Goal: Task Accomplishment & Management: Manage account settings

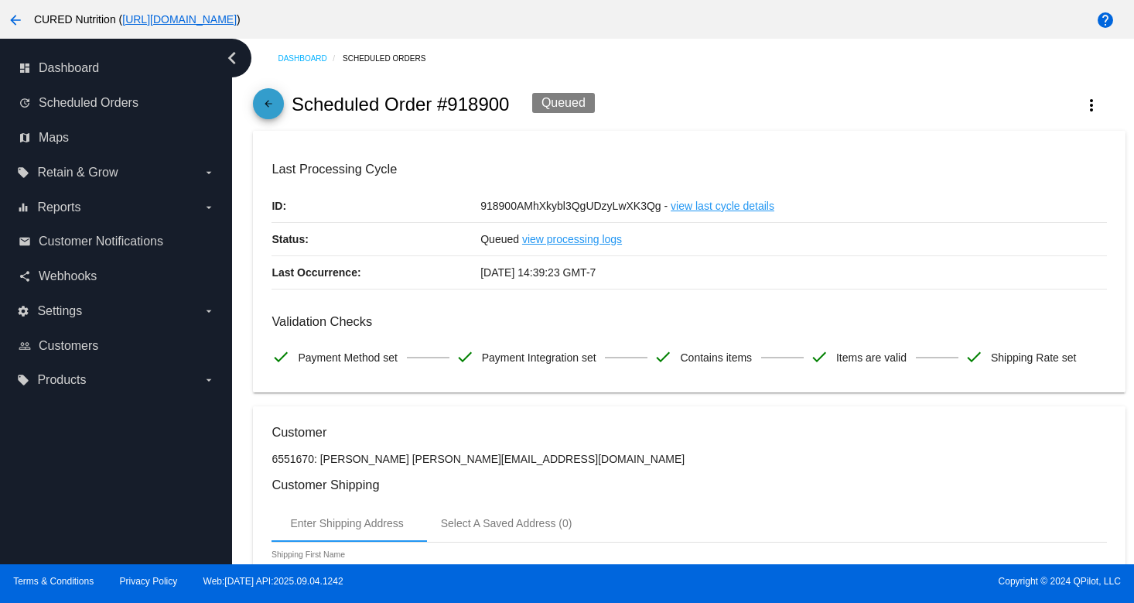
click at [269, 111] on mat-icon "arrow_back" at bounding box center [268, 107] width 19 height 19
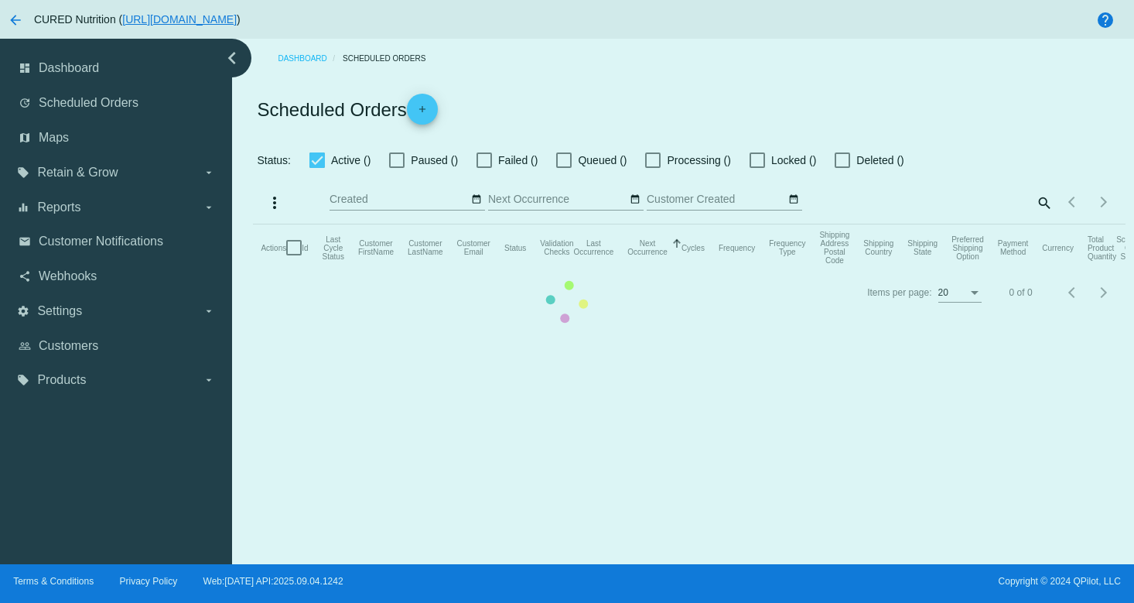
checkbox input "true"
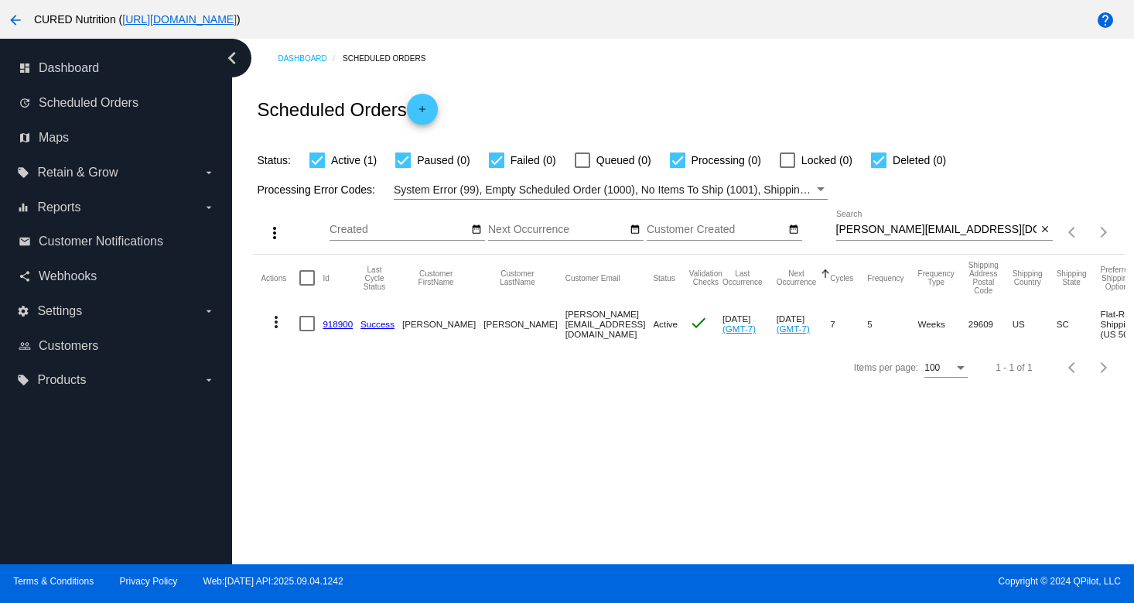
click at [899, 233] on input "[PERSON_NAME][EMAIL_ADDRESS][DOMAIN_NAME]" at bounding box center [936, 230] width 201 height 12
paste input "[EMAIL_ADDRESS]"
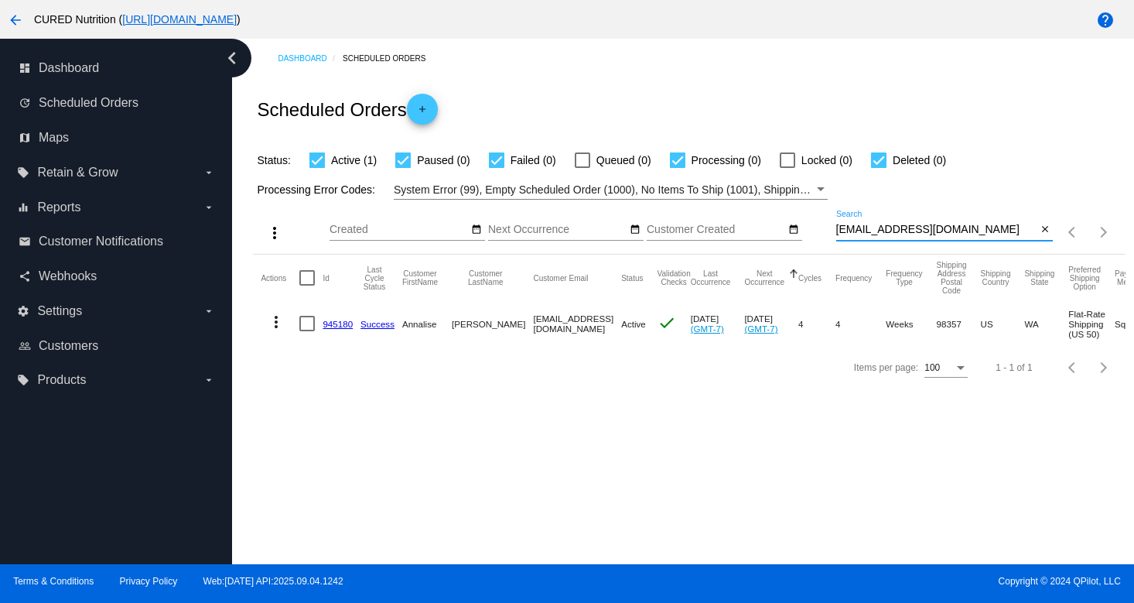
type input "[EMAIL_ADDRESS][DOMAIN_NAME]"
click at [344, 324] on link "945180" at bounding box center [338, 324] width 30 height 10
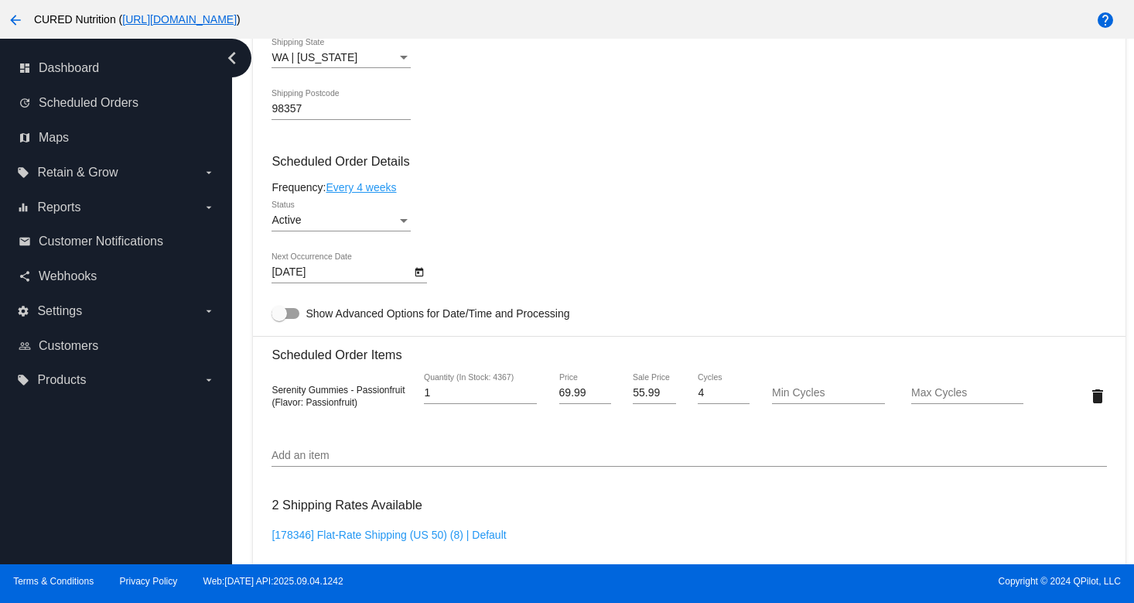
scroll to position [831, 0]
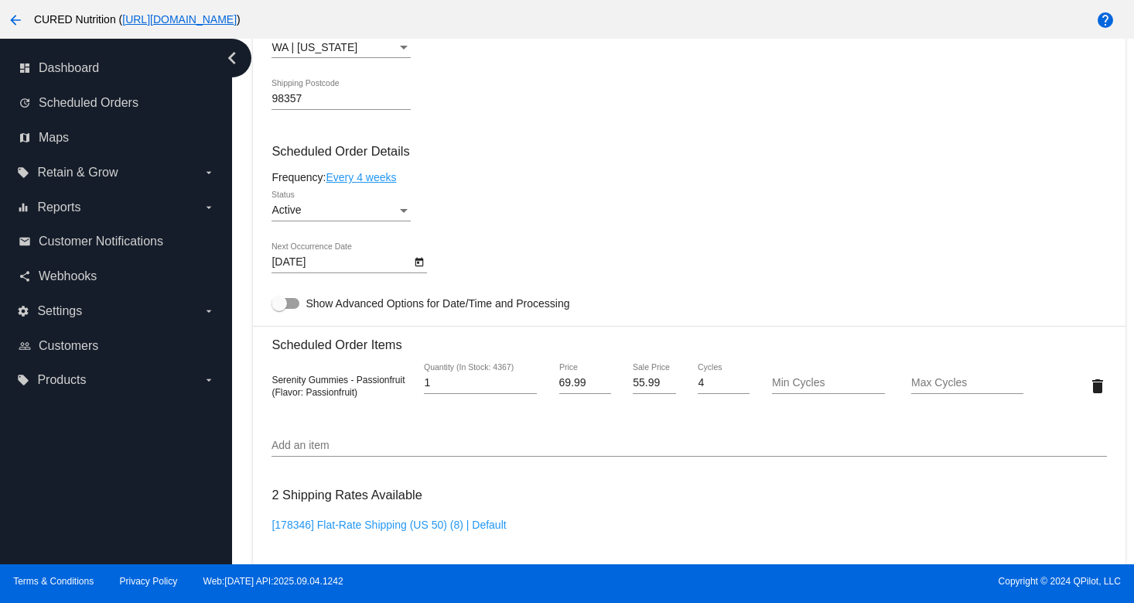
click at [401, 221] on div "Active Status" at bounding box center [341, 206] width 139 height 30
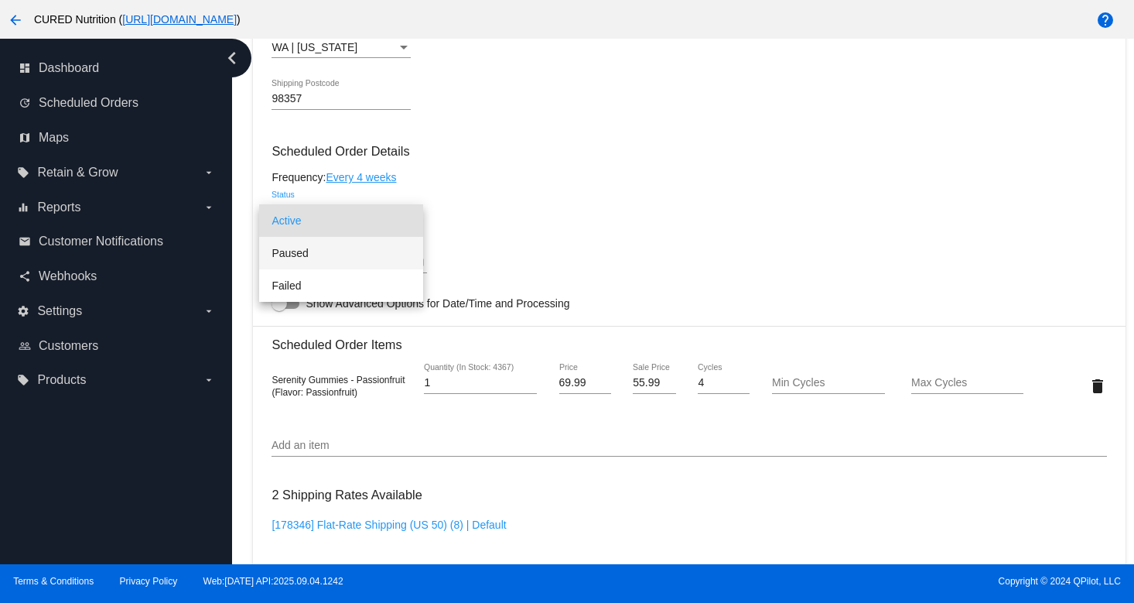
click at [388, 254] on span "Paused" at bounding box center [341, 253] width 139 height 32
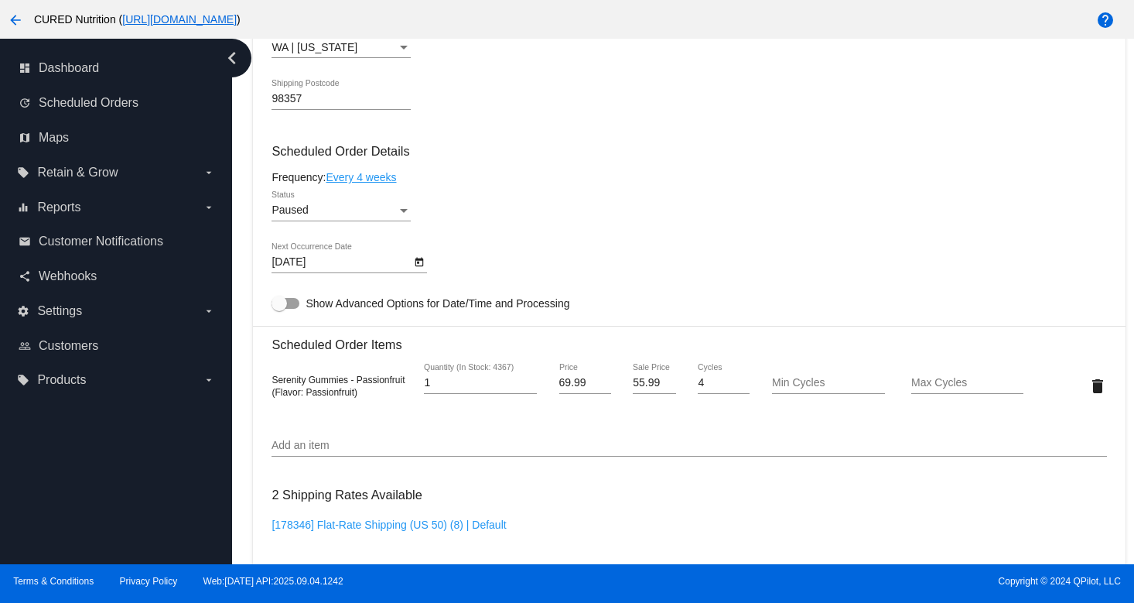
click at [515, 255] on div "[DATE] Next Occurrence Date" at bounding box center [689, 265] width 835 height 44
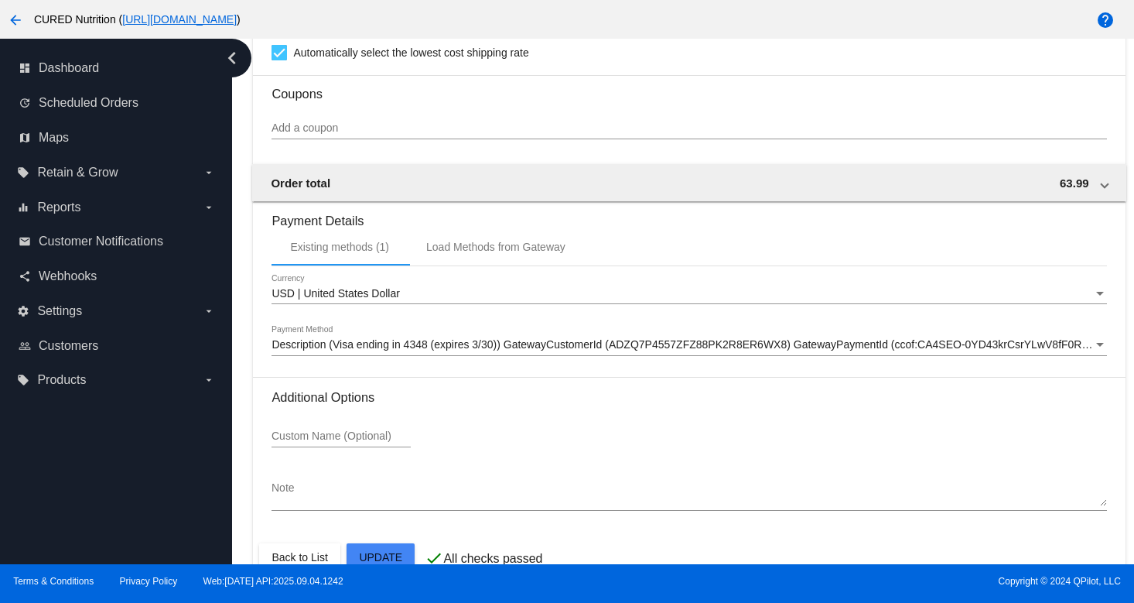
scroll to position [1404, 0]
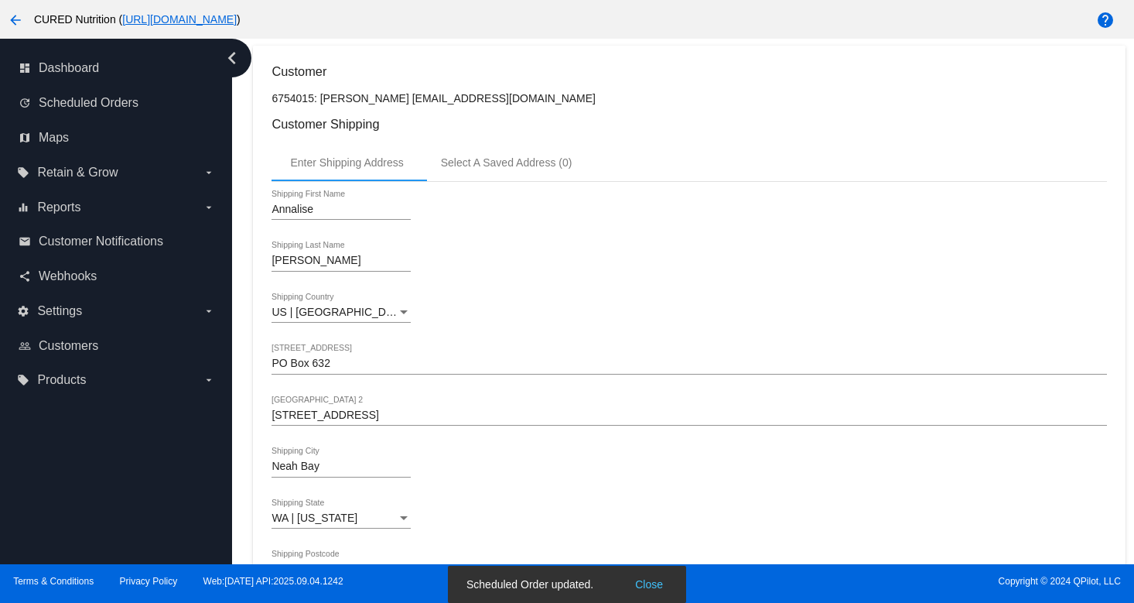
scroll to position [0, 0]
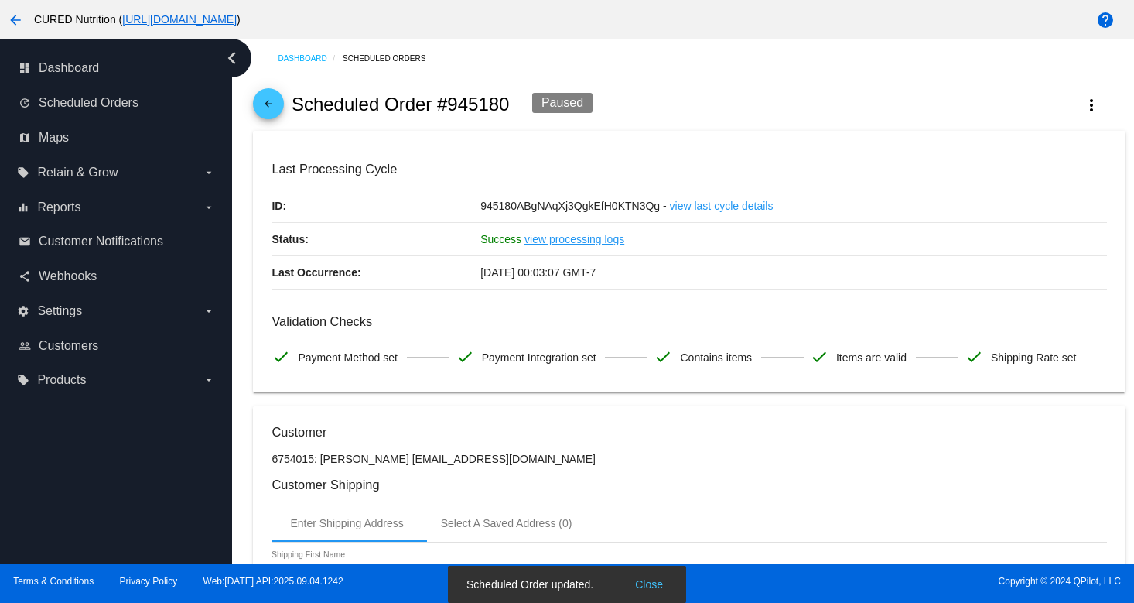
click at [269, 109] on mat-icon "arrow_back" at bounding box center [268, 107] width 19 height 19
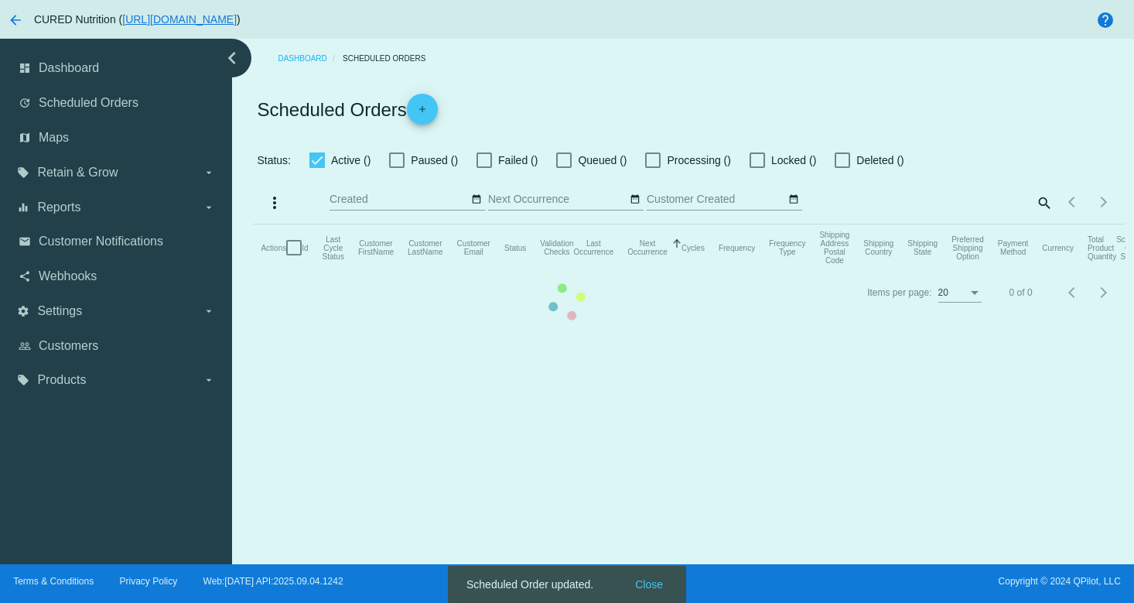
checkbox input "true"
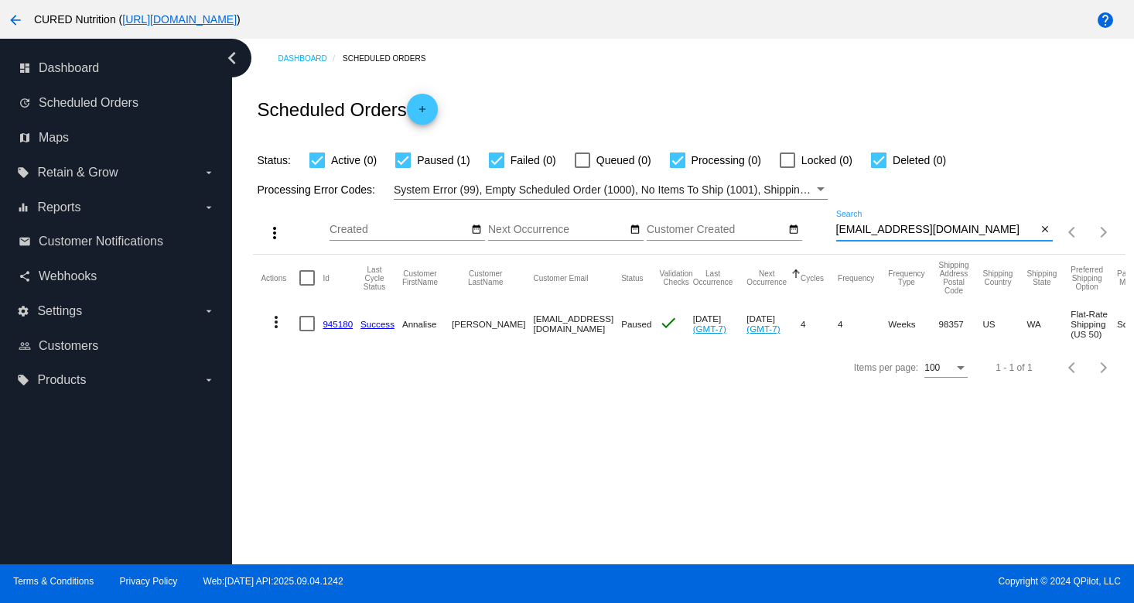
click at [912, 231] on input "[EMAIL_ADDRESS][DOMAIN_NAME]" at bounding box center [936, 230] width 201 height 12
paste input "dianaberson"
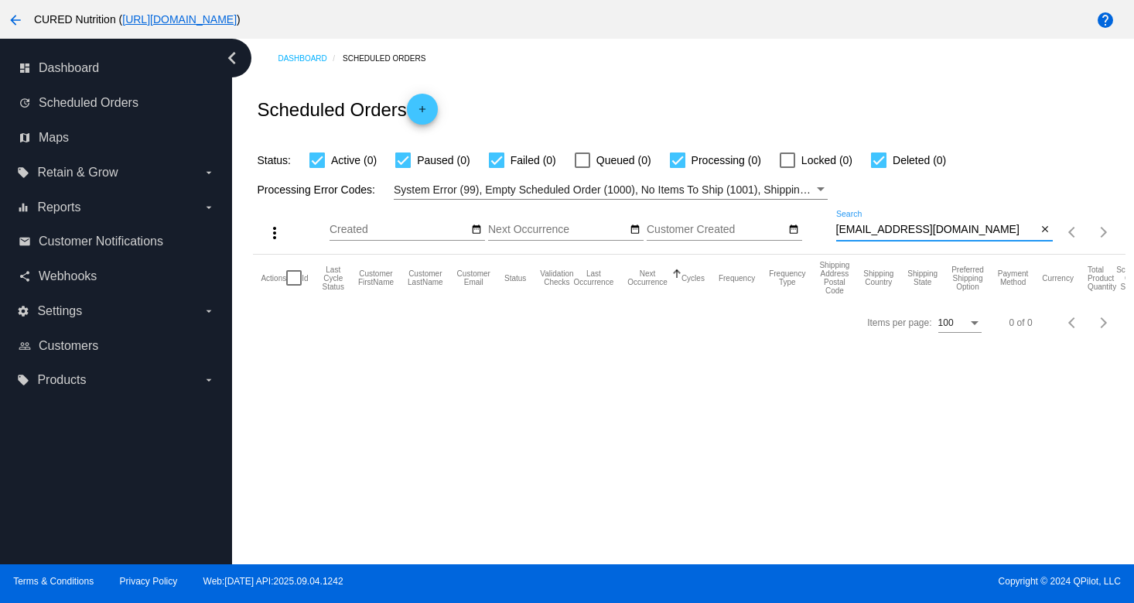
click at [888, 234] on input "[EMAIL_ADDRESS][DOMAIN_NAME]" at bounding box center [936, 230] width 201 height 12
paste input "[EMAIL_ADDRESS]"
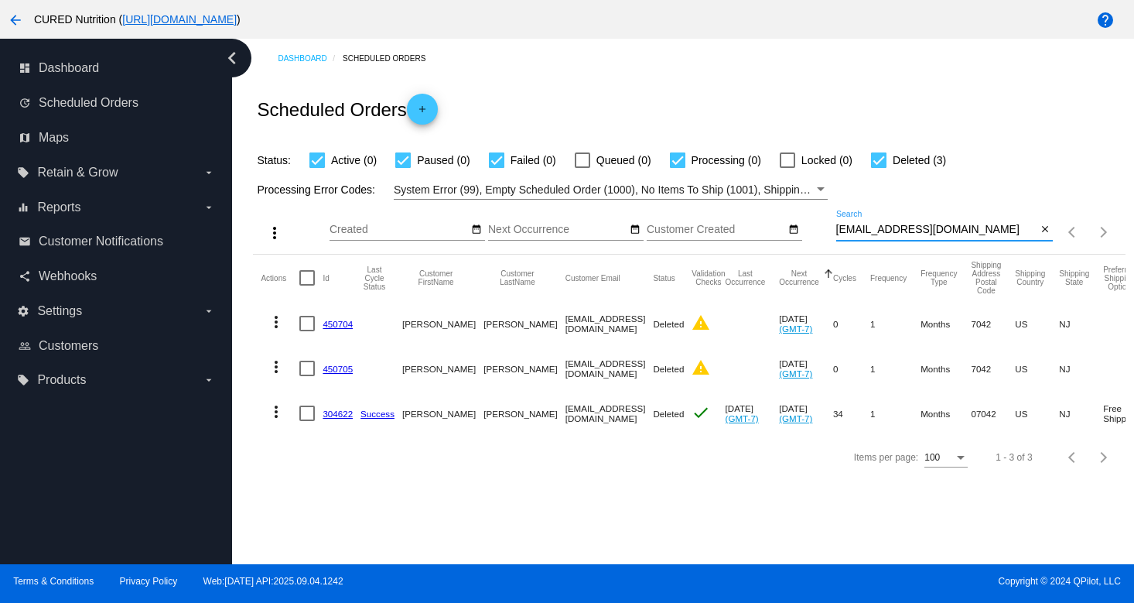
click at [908, 237] on div "[EMAIL_ADDRESS][DOMAIN_NAME] Search" at bounding box center [936, 225] width 201 height 30
click at [907, 228] on input "[EMAIL_ADDRESS][DOMAIN_NAME]" at bounding box center [936, 230] width 201 height 12
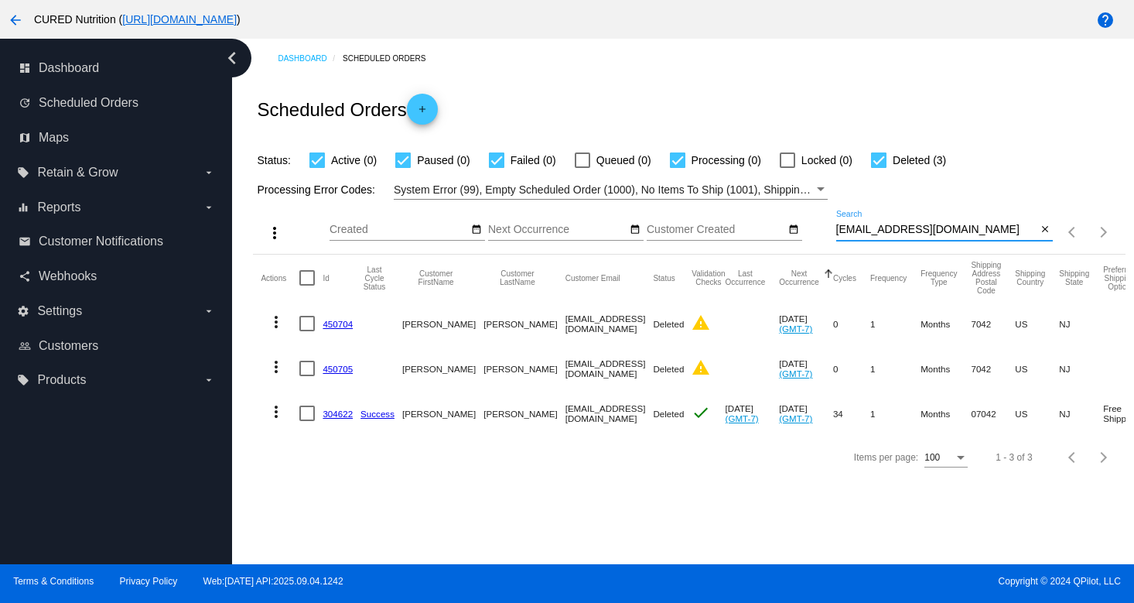
click at [907, 228] on input "[EMAIL_ADDRESS][DOMAIN_NAME]" at bounding box center [936, 230] width 201 height 12
paste input "rseifert4"
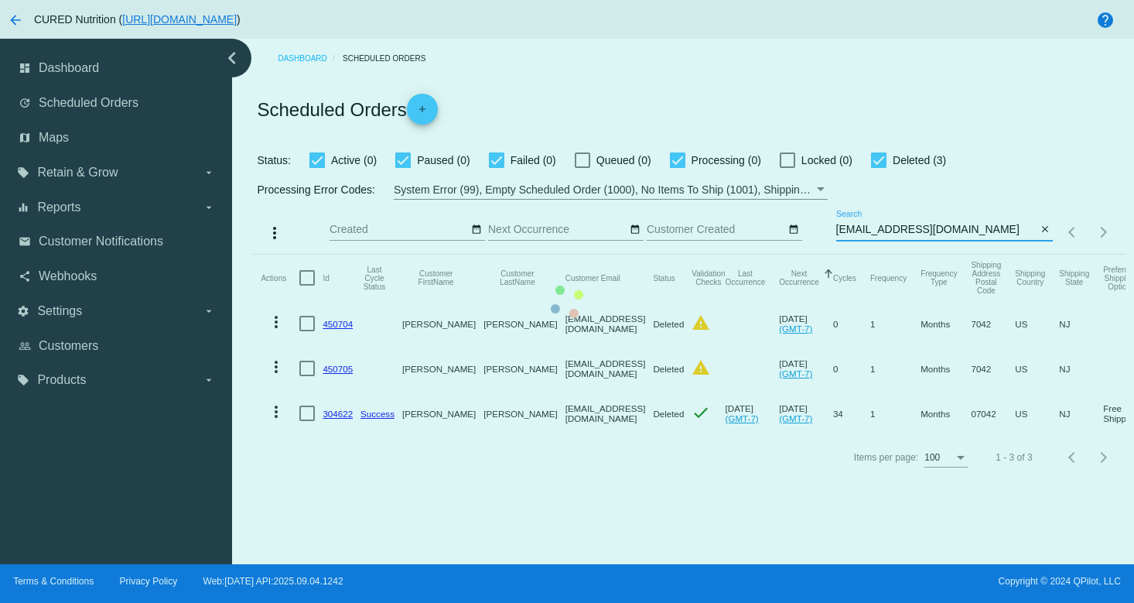
type input "[EMAIL_ADDRESS][DOMAIN_NAME]"
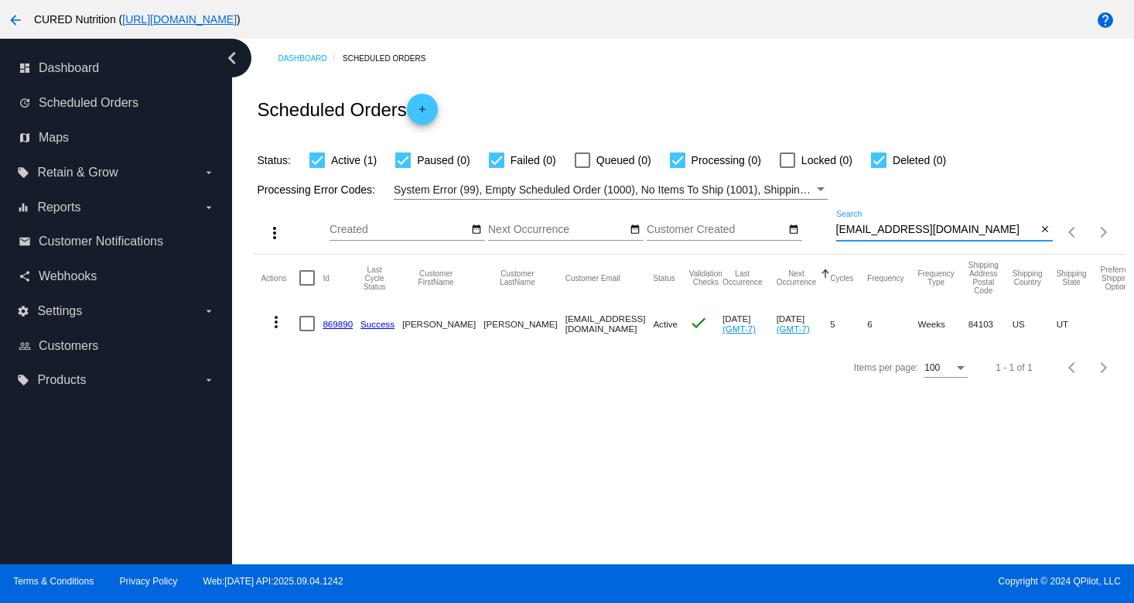
click at [344, 320] on link "869890" at bounding box center [338, 324] width 30 height 10
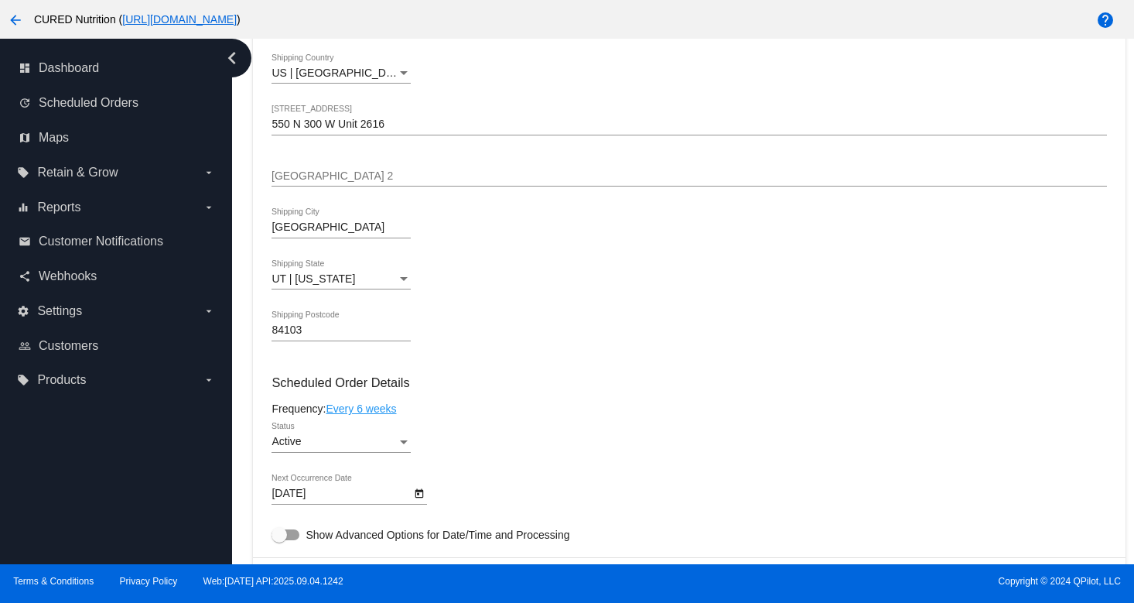
scroll to position [608, 0]
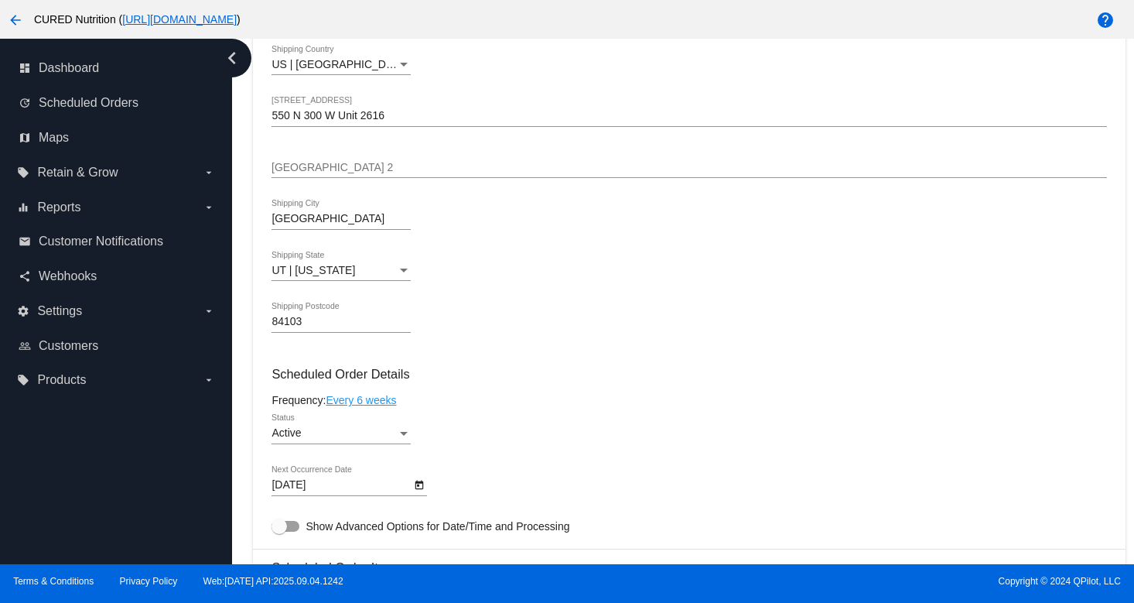
click at [364, 432] on div "Active Status" at bounding box center [341, 429] width 139 height 30
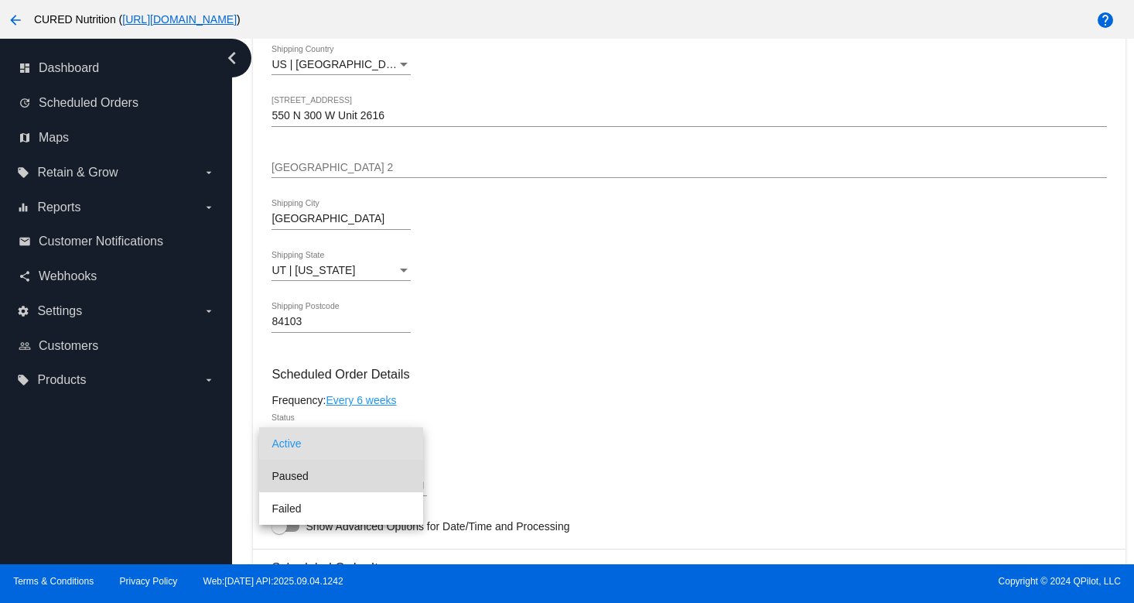
click at [375, 470] on span "Paused" at bounding box center [341, 476] width 139 height 32
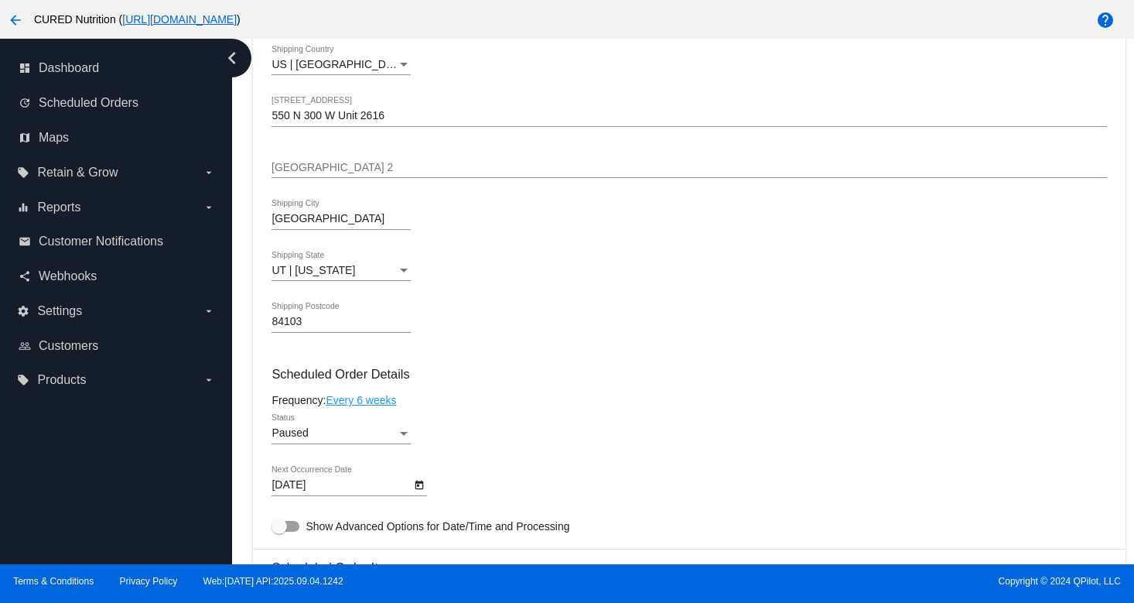
click at [494, 440] on div "Paused Status" at bounding box center [689, 436] width 835 height 44
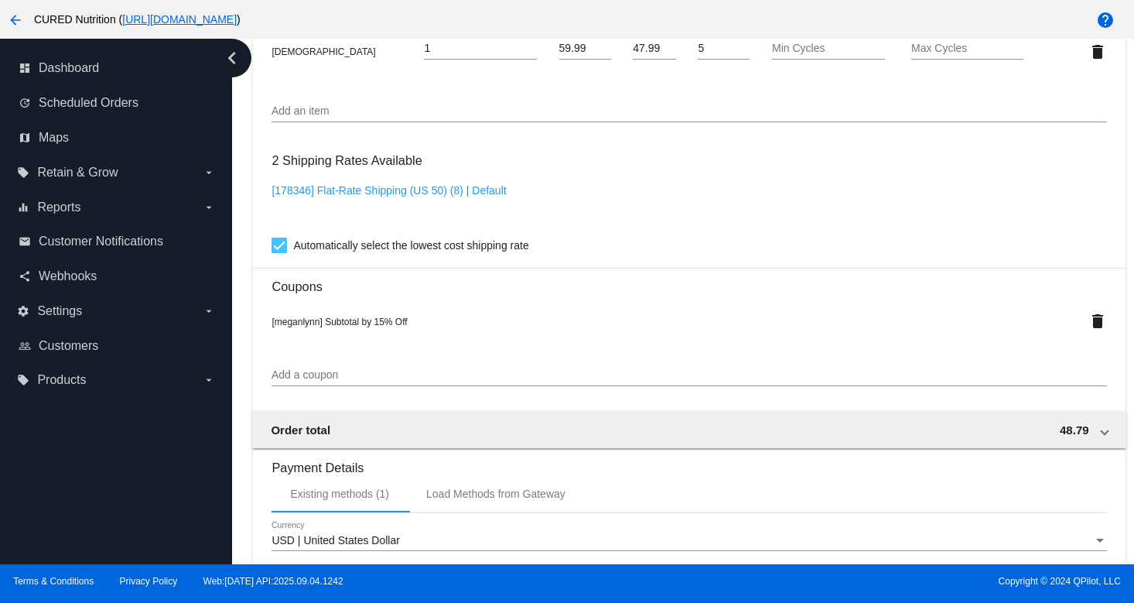
scroll to position [1458, 0]
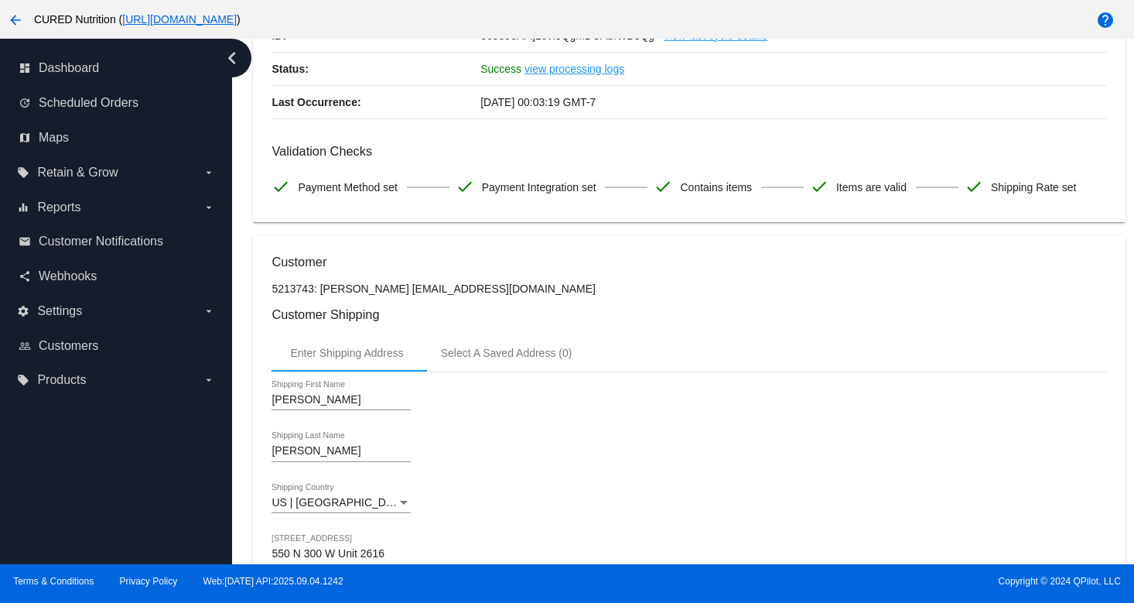
scroll to position [0, 0]
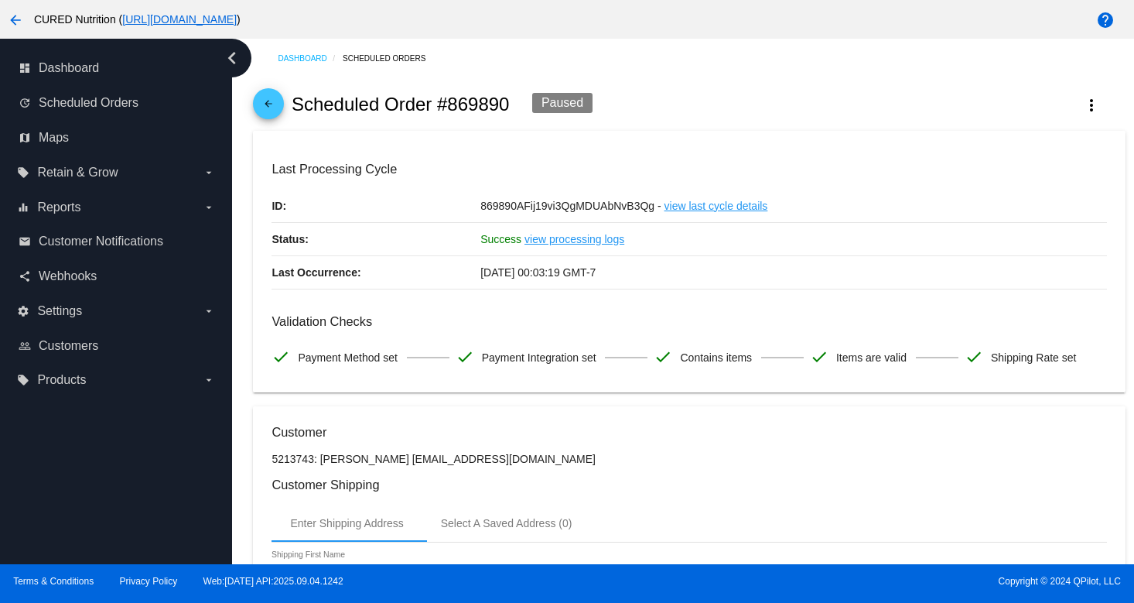
click at [265, 101] on mat-icon "arrow_back" at bounding box center [268, 107] width 19 height 19
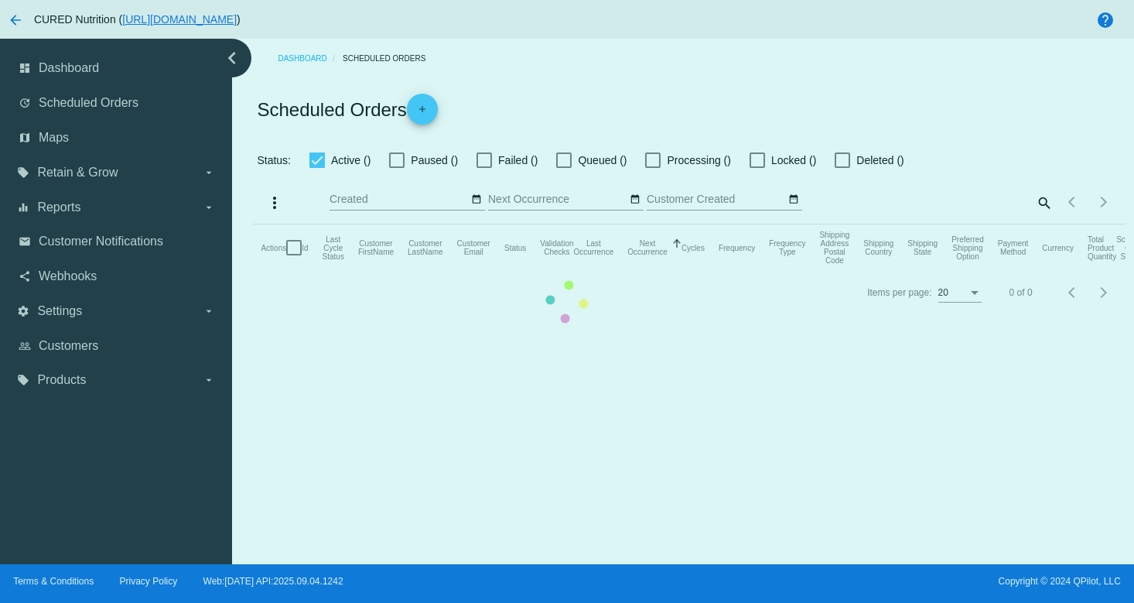
checkbox input "true"
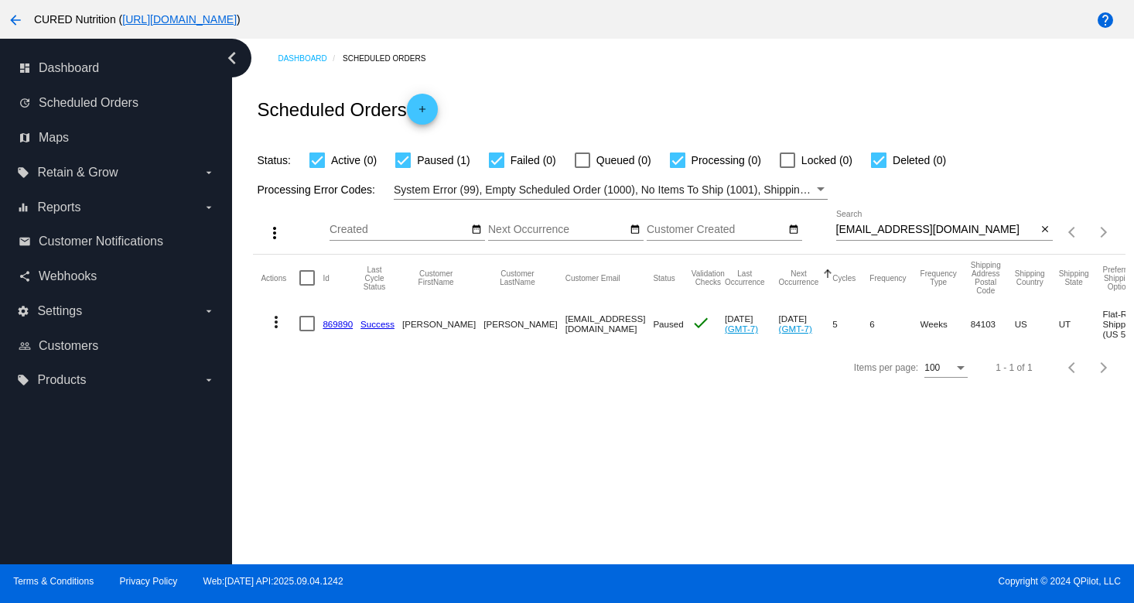
click at [913, 224] on div "[EMAIL_ADDRESS][DOMAIN_NAME] Search" at bounding box center [936, 225] width 201 height 30
click at [902, 232] on input "[EMAIL_ADDRESS][DOMAIN_NAME]" at bounding box center [936, 230] width 201 height 12
paste input "sandeeannthomas"
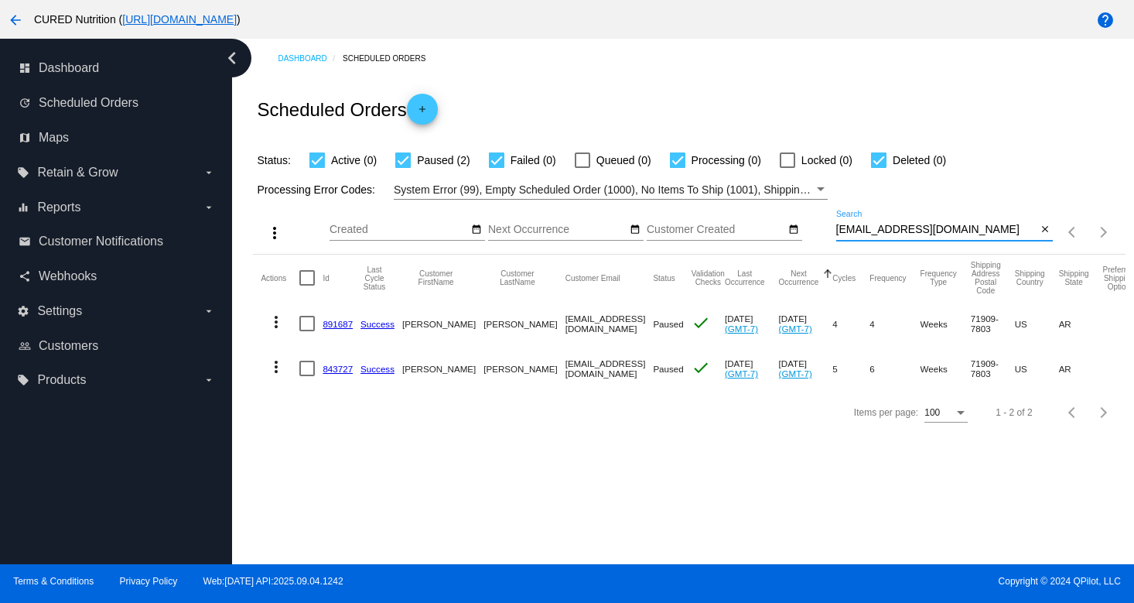
click at [905, 226] on input "[EMAIL_ADDRESS][DOMAIN_NAME]" at bounding box center [936, 230] width 201 height 12
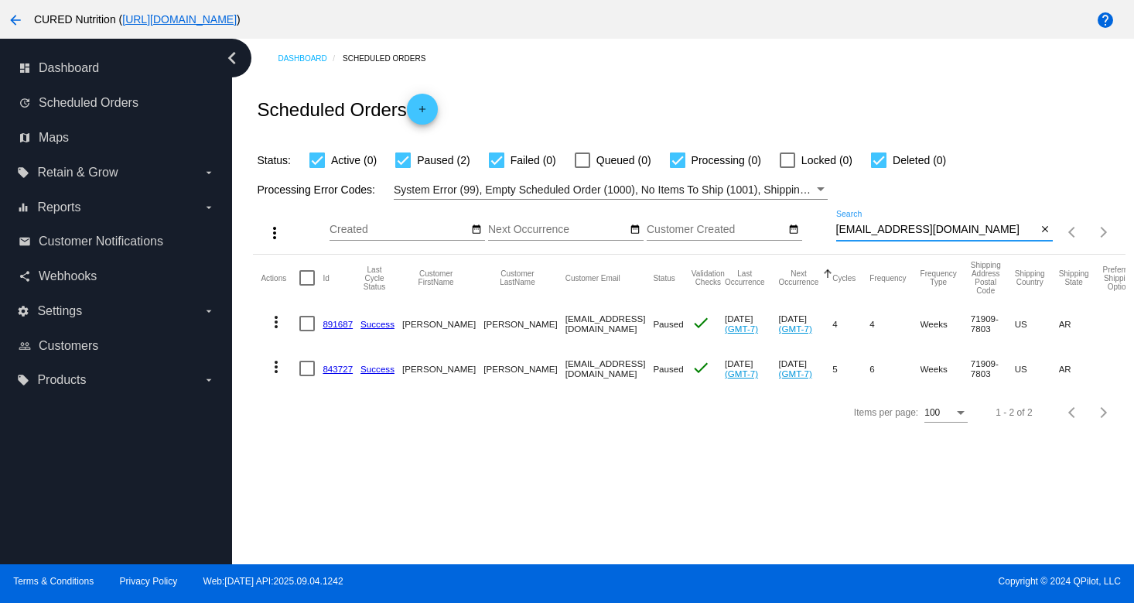
paste input "849480"
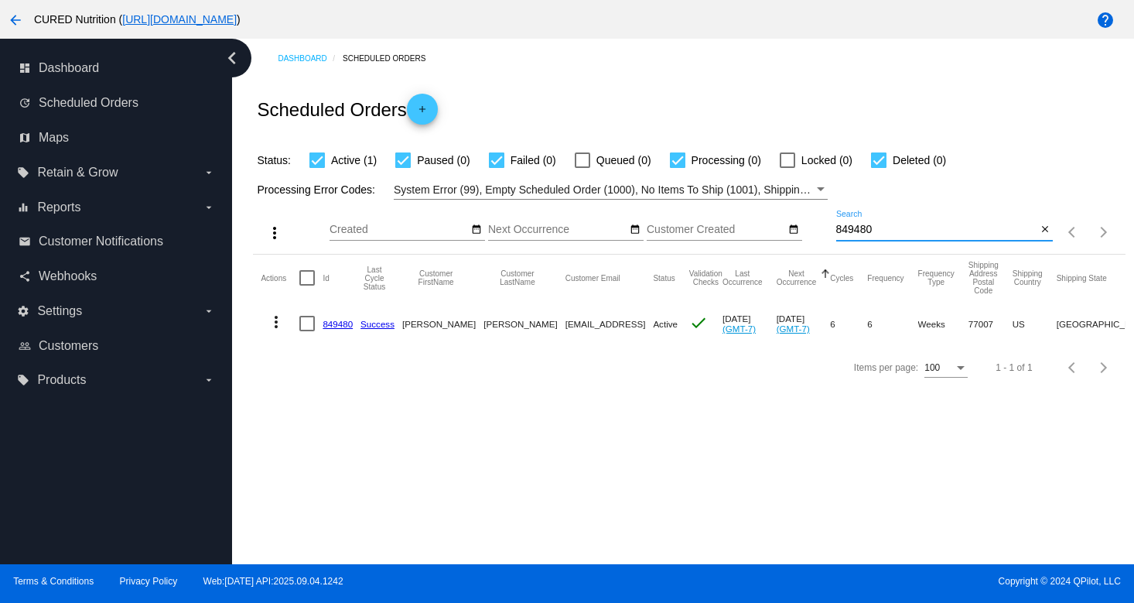
type input "849480"
drag, startPoint x: 624, startPoint y: 326, endPoint x: 508, endPoint y: 318, distance: 116.3
click at [566, 321] on mat-cell "[EMAIL_ADDRESS]" at bounding box center [610, 323] width 88 height 45
copy mat-cell "[EMAIL_ADDRESS]"
click at [325, 328] on link "849480" at bounding box center [338, 324] width 30 height 10
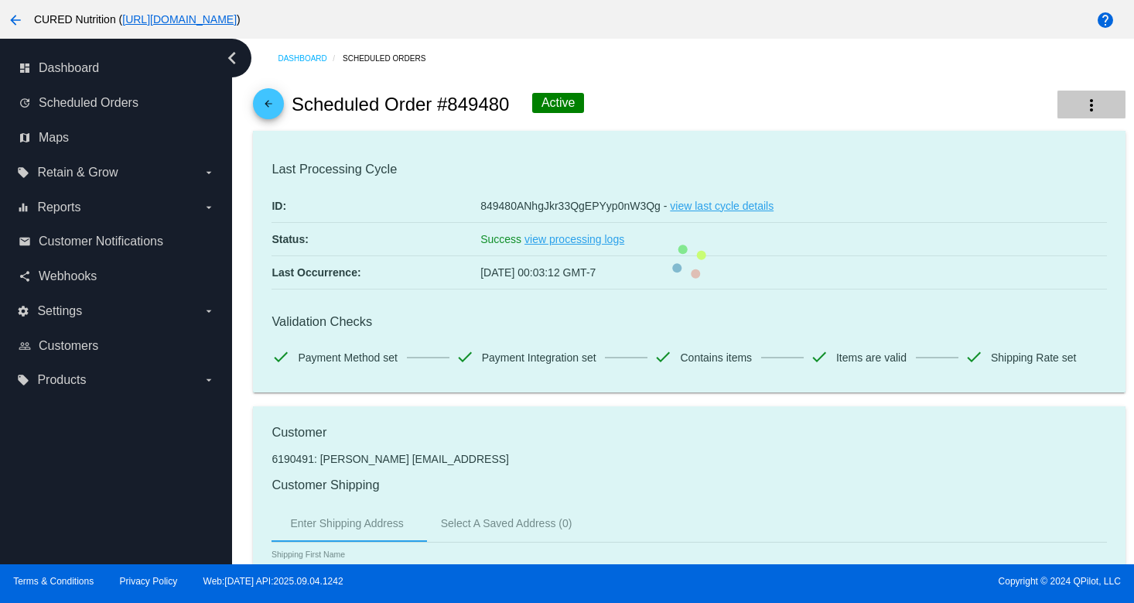
click at [1096, 101] on mat-icon "more_vert" at bounding box center [1092, 105] width 19 height 19
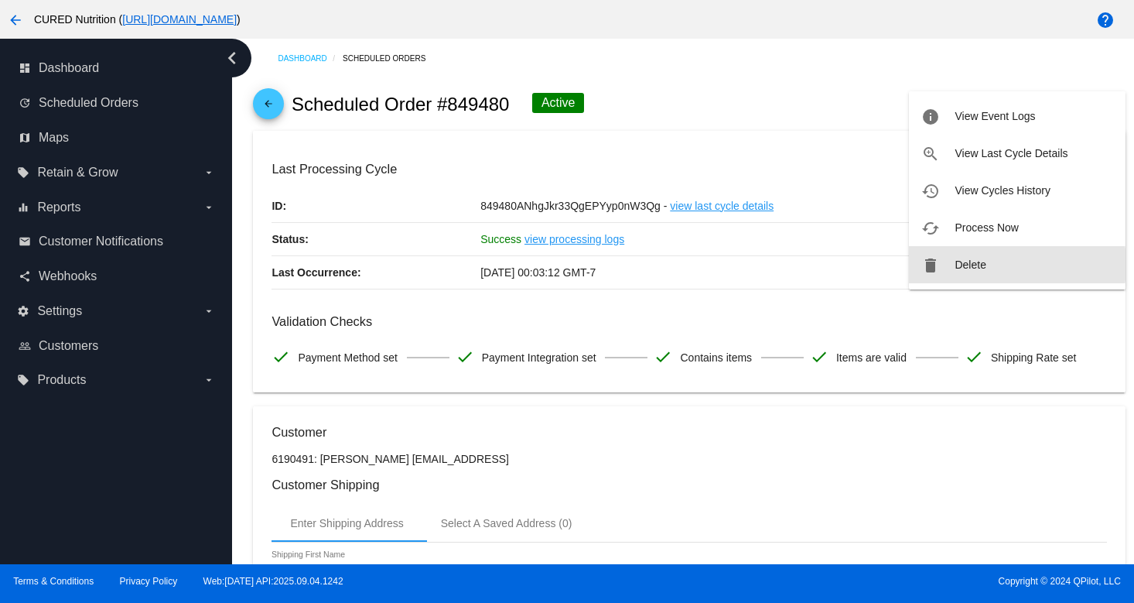
click at [974, 265] on span "Delete" at bounding box center [970, 264] width 31 height 12
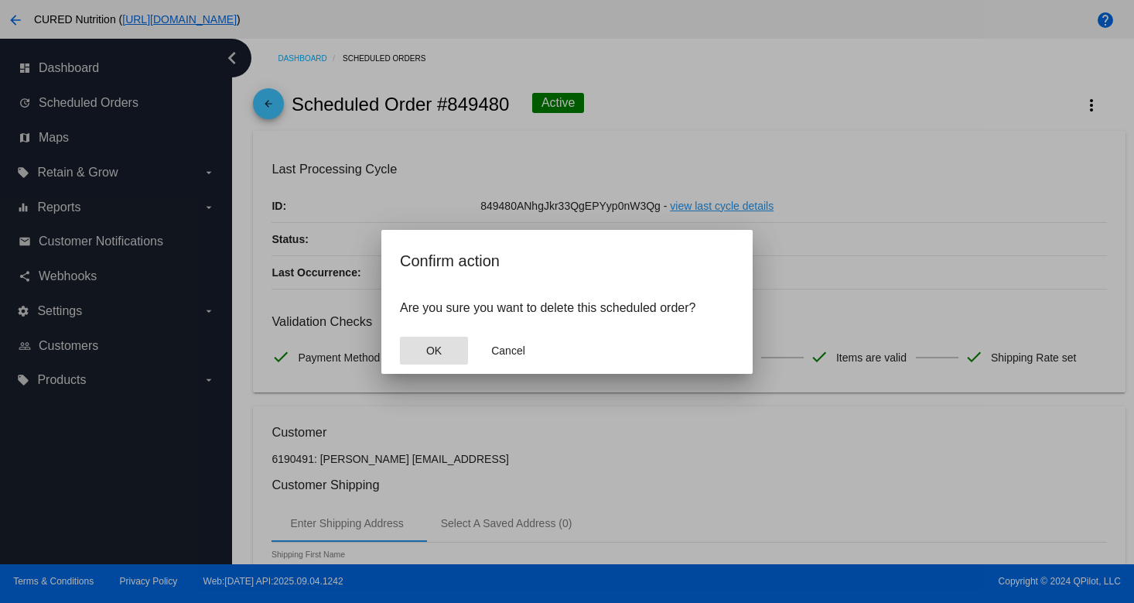
click at [416, 351] on button "OK" at bounding box center [434, 351] width 68 height 28
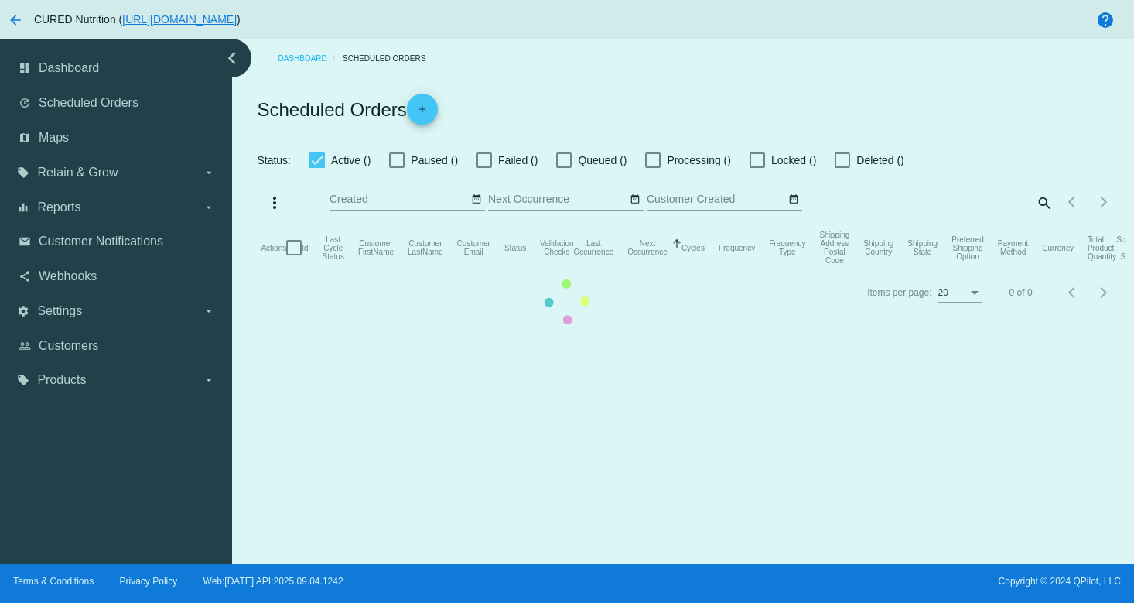
checkbox input "true"
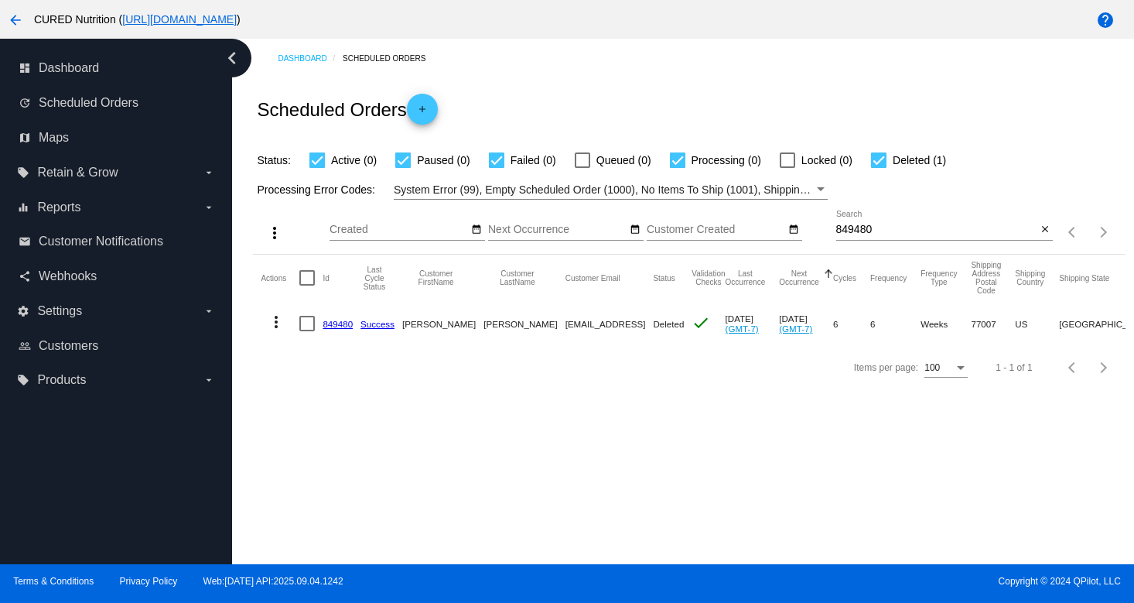
click at [902, 231] on input "849480" at bounding box center [936, 230] width 201 height 12
paste input "[EMAIL_ADDRESS][DOMAIN_NAME]"
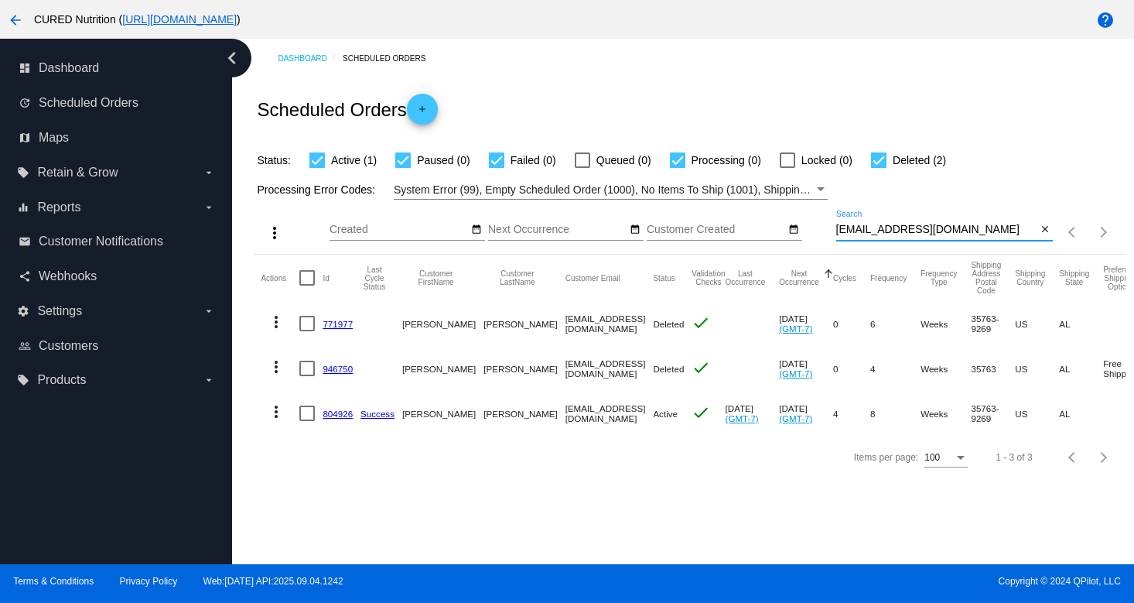
click at [933, 229] on input "[EMAIL_ADDRESS][DOMAIN_NAME]" at bounding box center [936, 230] width 201 height 12
paste input "[PERSON_NAME]"
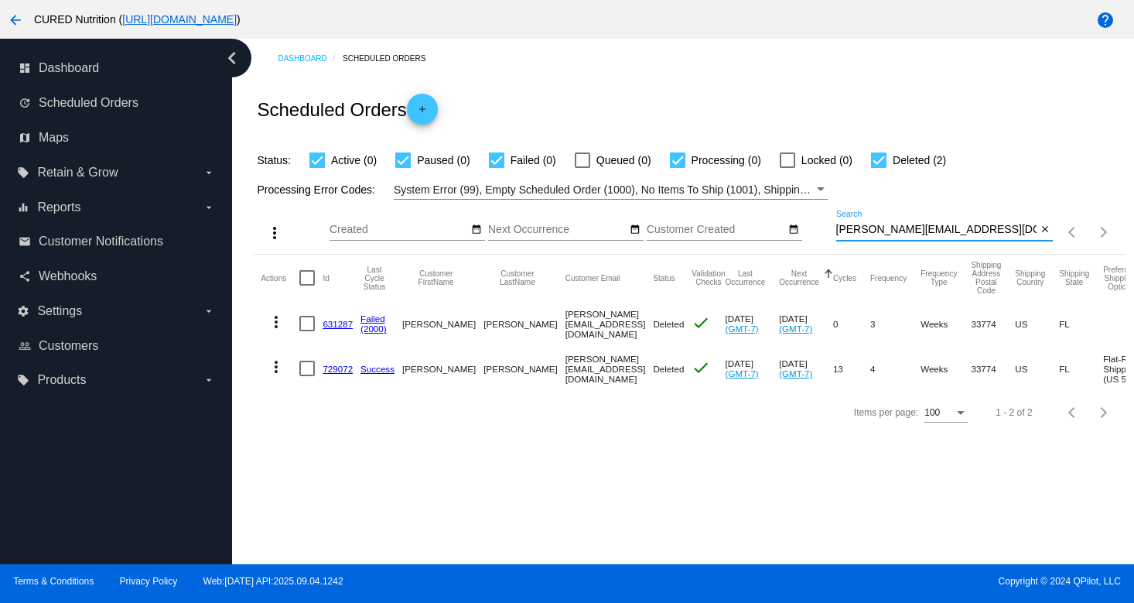
click at [884, 229] on input "[PERSON_NAME][EMAIL_ADDRESS][DOMAIN_NAME]" at bounding box center [936, 230] width 201 height 12
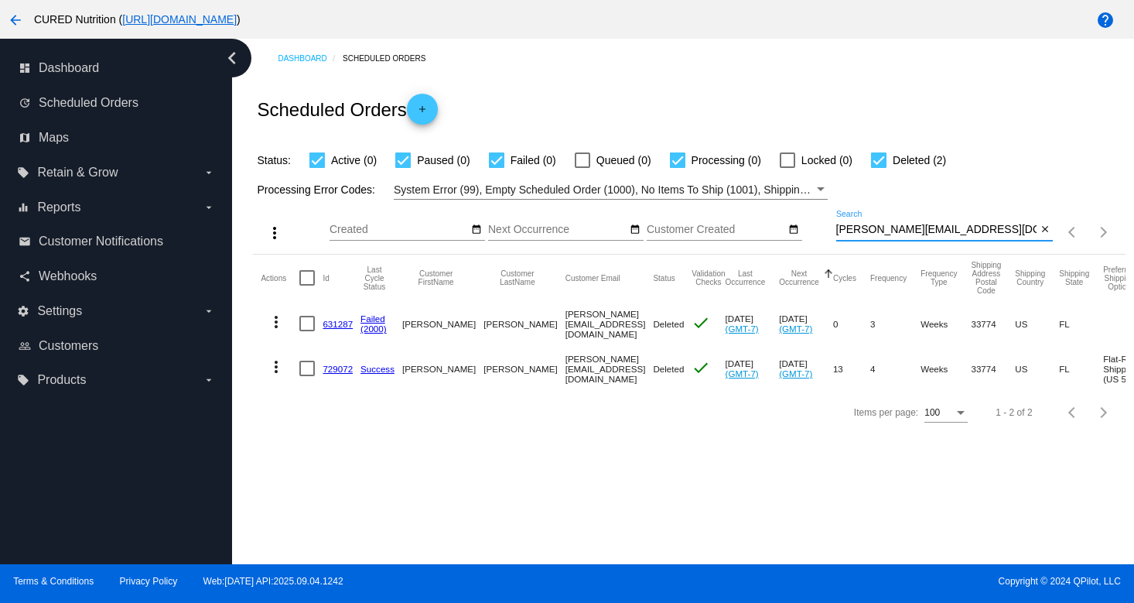
paste input ".[EMAIL_ADDRESS]"
click at [884, 224] on div "[PERSON_NAME][EMAIL_ADDRESS][DOMAIN_NAME] Search" at bounding box center [936, 225] width 201 height 30
click at [883, 231] on input "[PERSON_NAME][EMAIL_ADDRESS][DOMAIN_NAME]" at bounding box center [936, 230] width 201 height 12
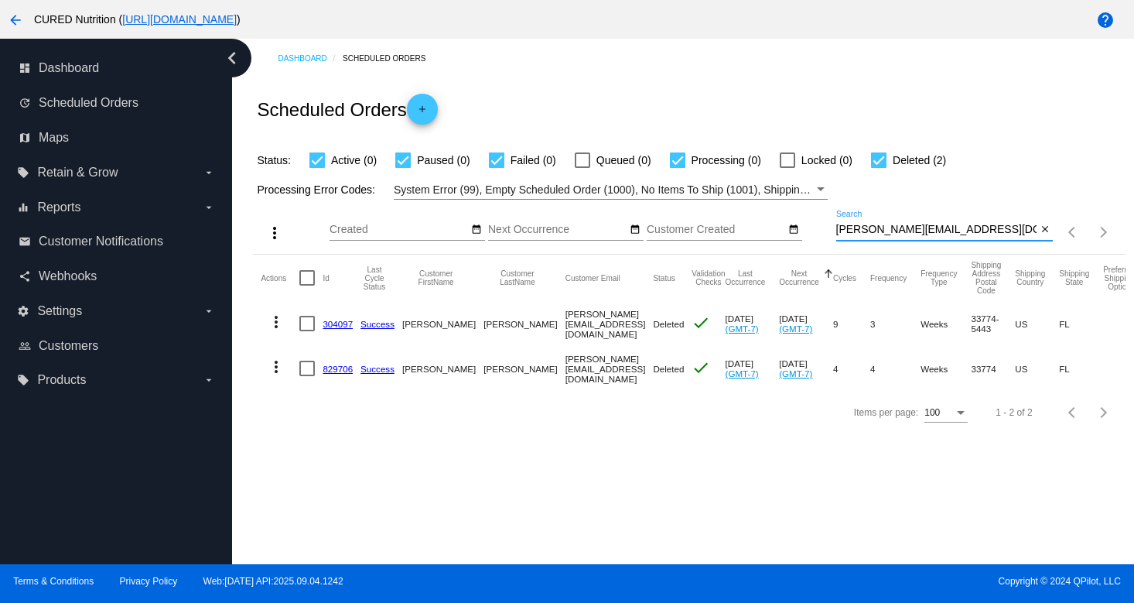
click at [883, 231] on input "[PERSON_NAME][EMAIL_ADDRESS][DOMAIN_NAME]" at bounding box center [936, 230] width 201 height 12
paste input "sandeeannthomas@gmai.l"
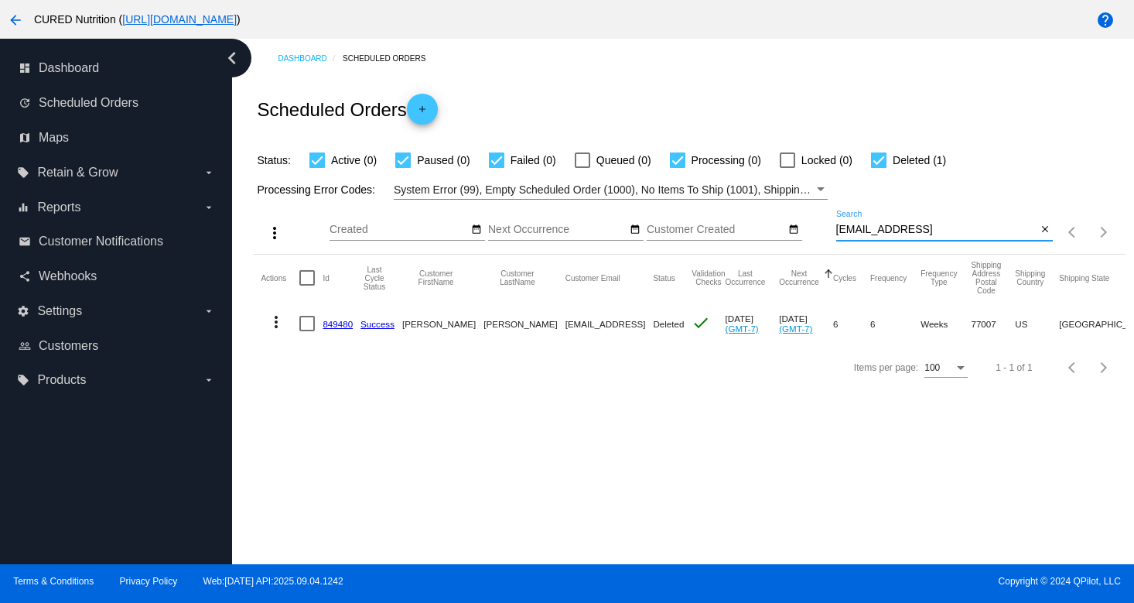
type input "[EMAIL_ADDRESS]"
click at [337, 321] on link "849480" at bounding box center [338, 324] width 30 height 10
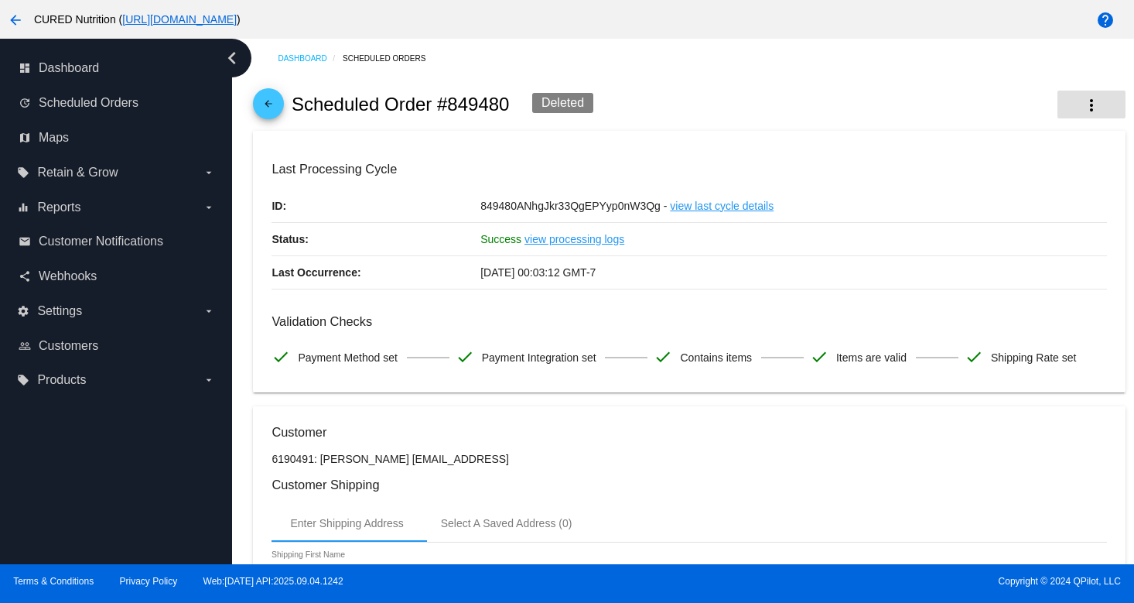
click at [1088, 107] on mat-icon "more_vert" at bounding box center [1092, 105] width 19 height 19
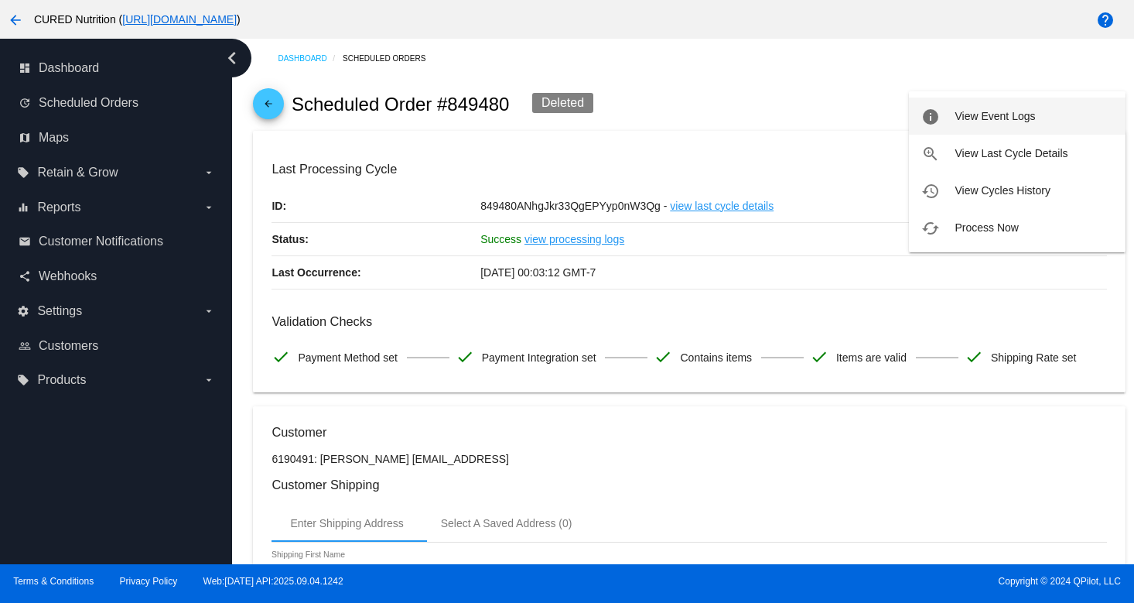
click at [997, 116] on span "View Event Logs" at bounding box center [995, 116] width 80 height 12
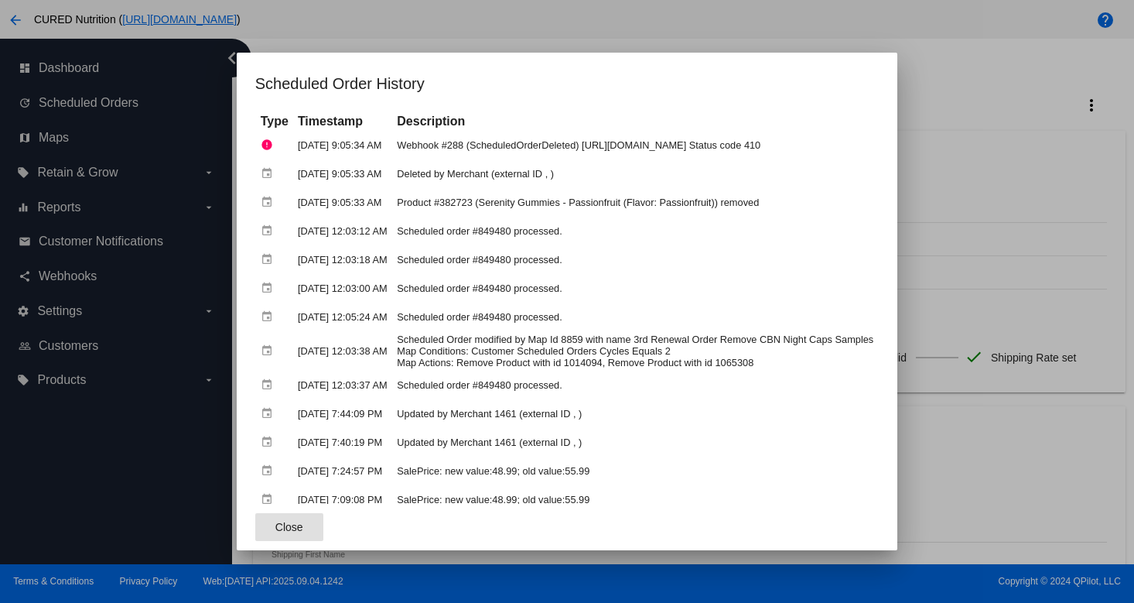
scroll to position [98, 0]
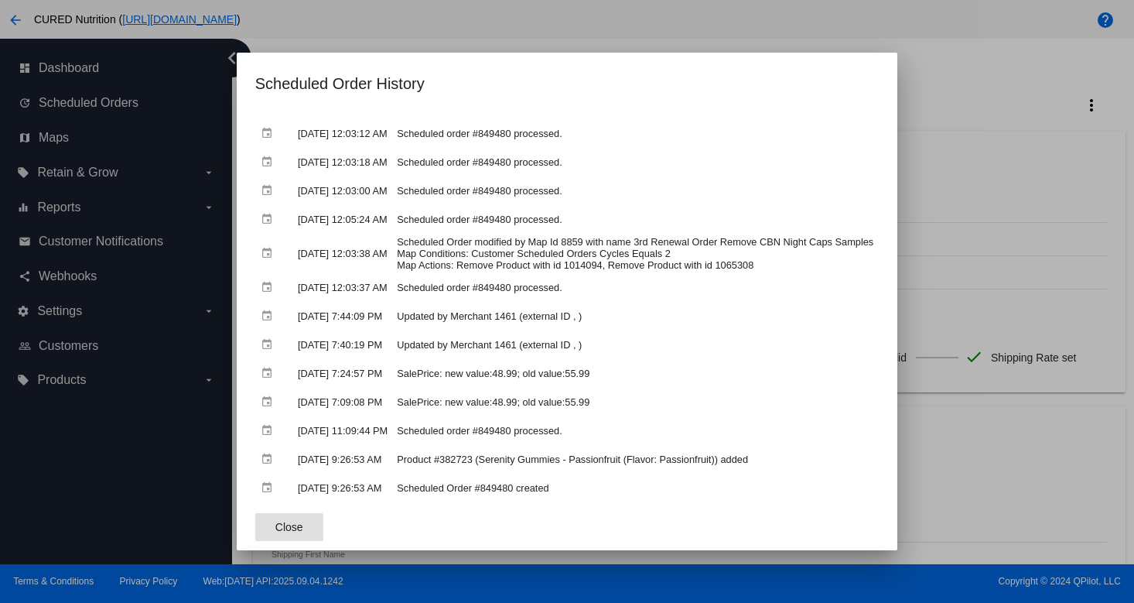
click at [1093, 77] on div at bounding box center [567, 301] width 1134 height 603
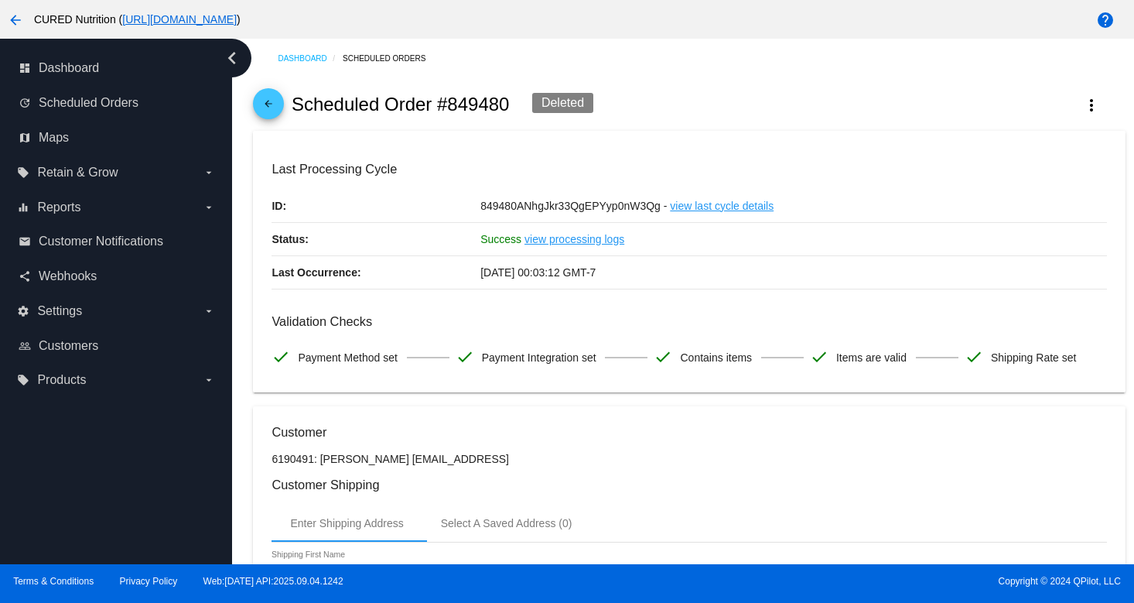
click at [263, 104] on mat-icon "arrow_back" at bounding box center [268, 107] width 19 height 19
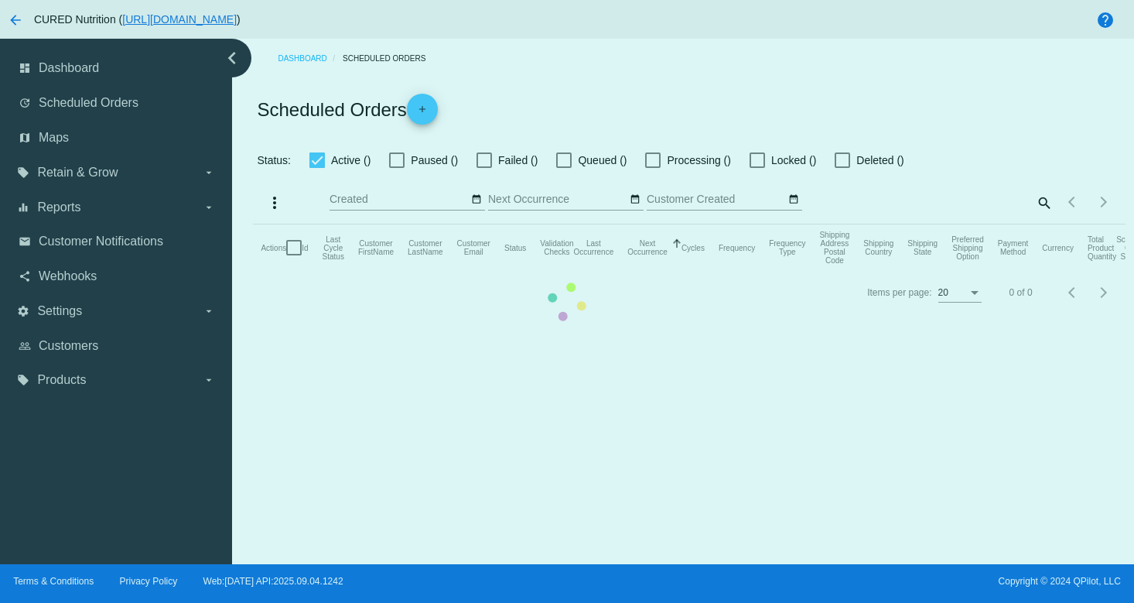
checkbox input "true"
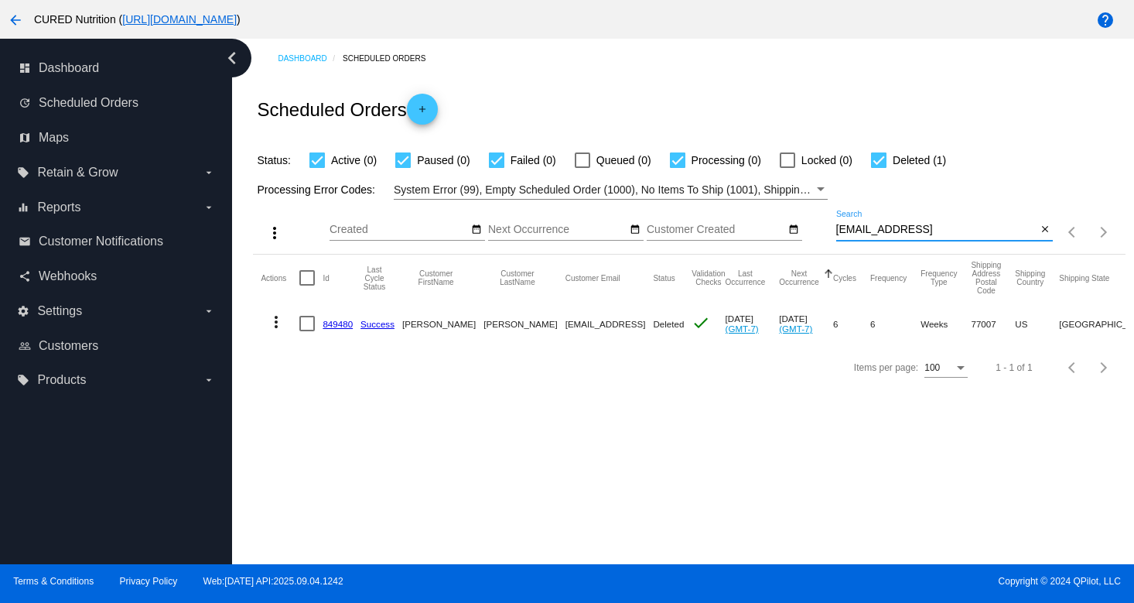
click at [914, 230] on input "[EMAIL_ADDRESS]" at bounding box center [936, 230] width 201 height 12
paste input "[EMAIL_ADDRESS]."
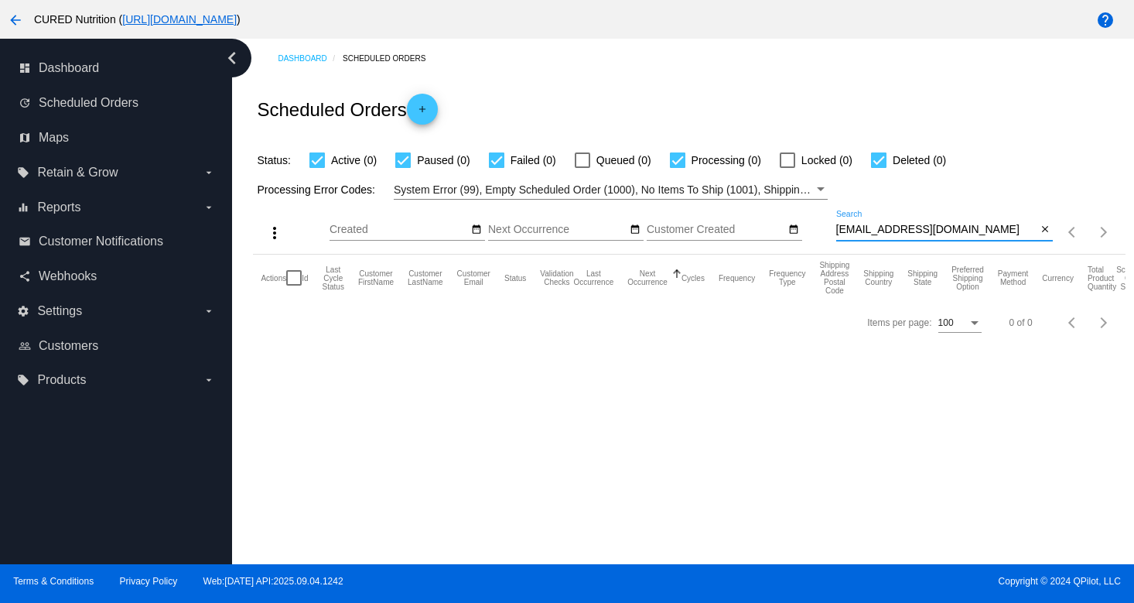
type input "[EMAIL_ADDRESS][DOMAIN_NAME]"
